Goal: Task Accomplishment & Management: Manage account settings

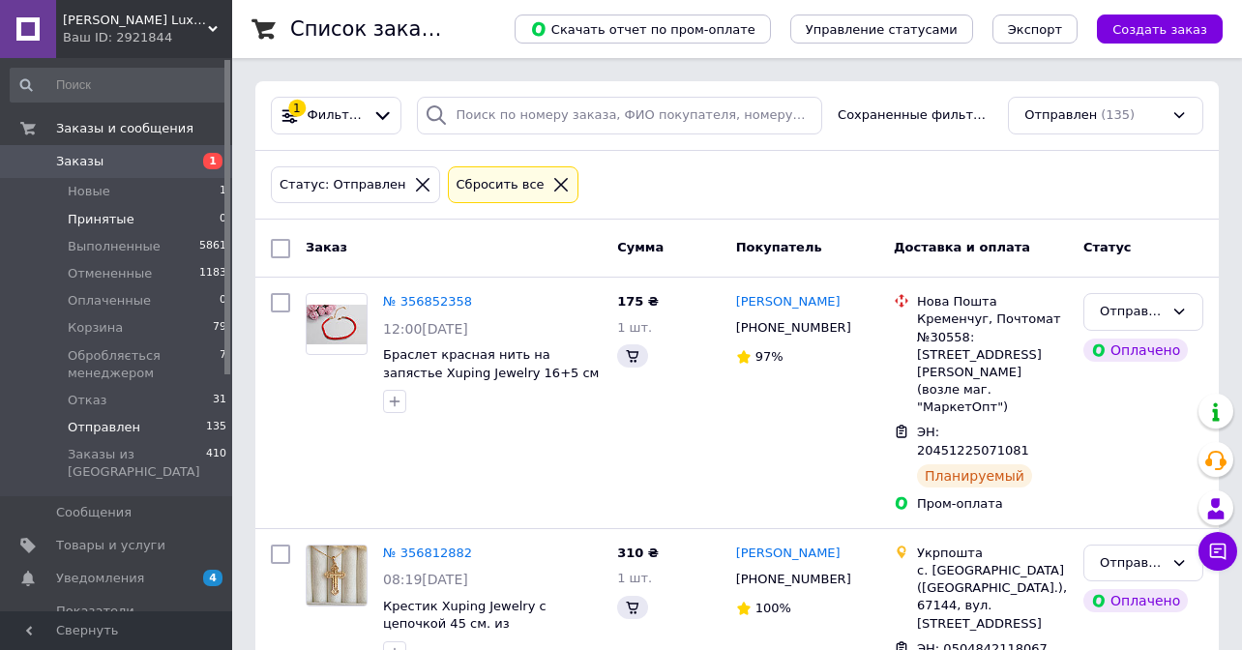
scroll to position [1, 0]
click at [107, 192] on li "Новые 1" at bounding box center [119, 191] width 238 height 27
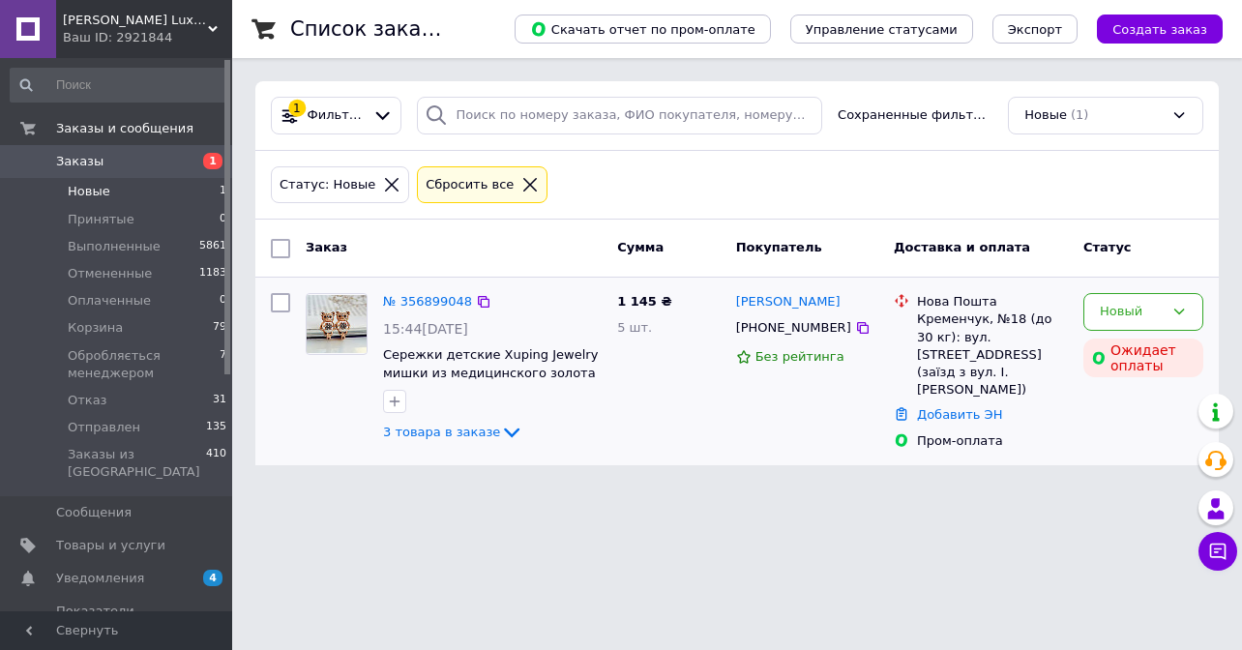
click at [334, 328] on img at bounding box center [337, 324] width 60 height 58
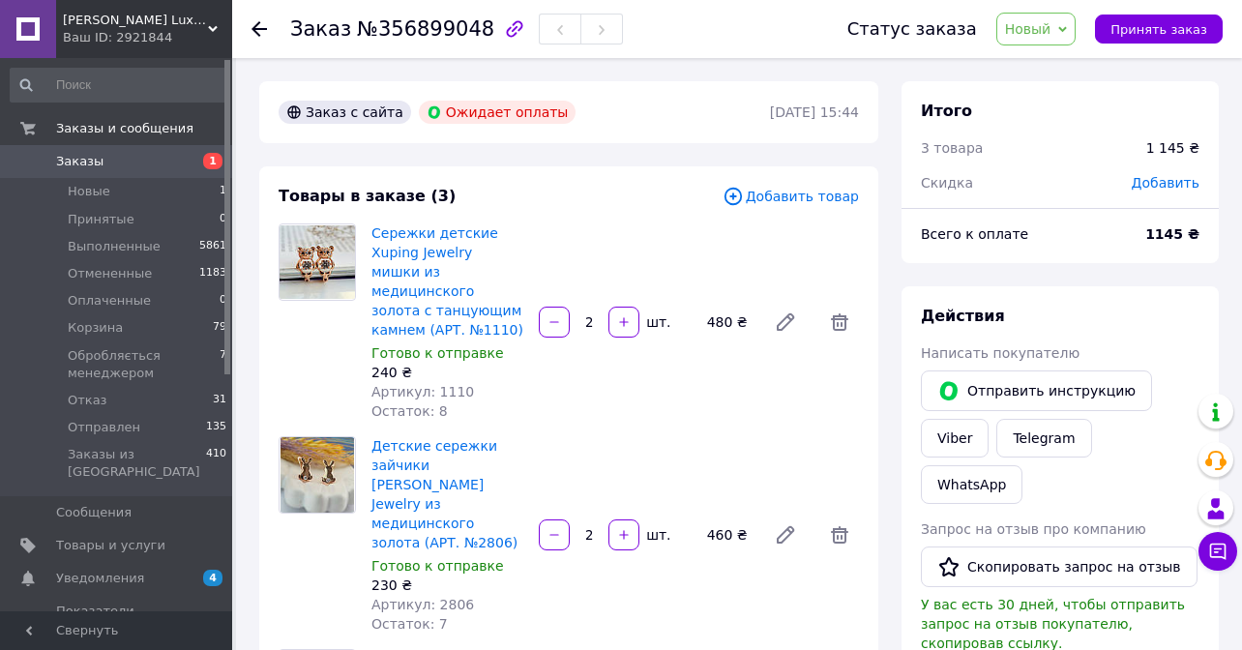
click at [452, 597] on span "Артикул: 2806" at bounding box center [422, 604] width 103 height 15
click at [629, 561] on div "Детские сережки зайчики Fallon Jewelry из медицинского золота (АРТ. №2806) Гото…" at bounding box center [615, 534] width 503 height 205
click at [451, 597] on span "Артикул: 2806" at bounding box center [422, 604] width 103 height 15
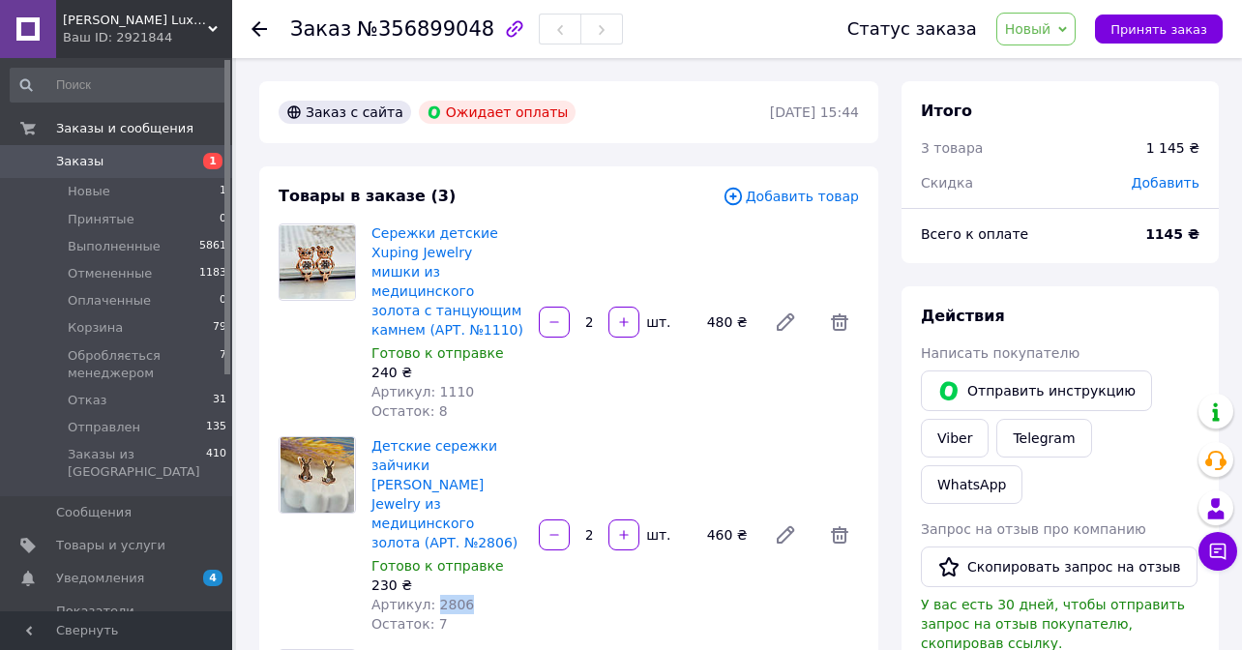
copy span "2806"
